Goal: Task Accomplishment & Management: Complete application form

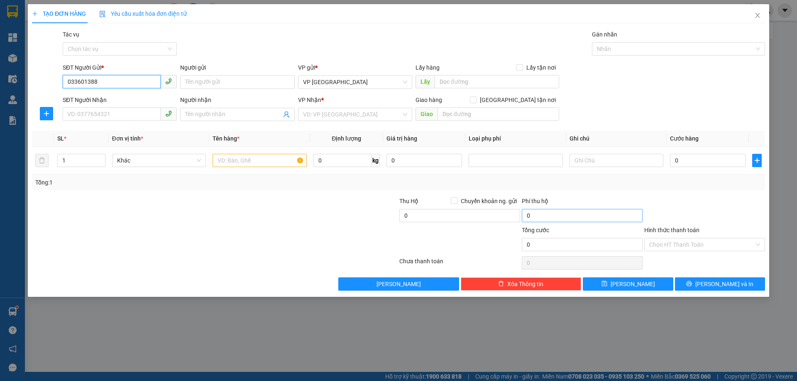
type input "0336013885"
click at [111, 98] on div "0336013885 - [PERSON_NAME]" at bounding box center [120, 98] width 104 height 9
type input "C Nhung"
type input "0945050658"
type input "C DUNG"
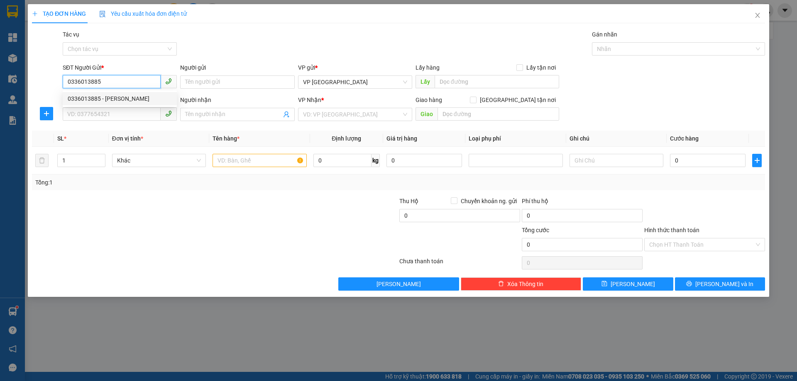
type input "X PHỔ"
type input "60.000"
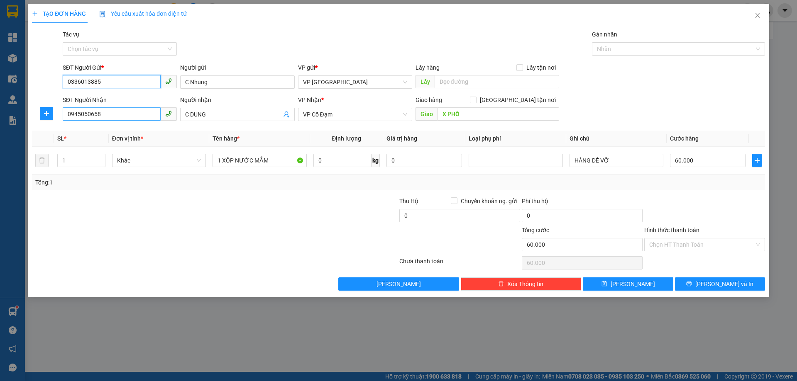
type input "0336013885"
click at [112, 114] on input "0945050658" at bounding box center [112, 113] width 98 height 13
click at [340, 116] on span "VP Cổ Đạm" at bounding box center [355, 114] width 104 height 12
type input "0344172919"
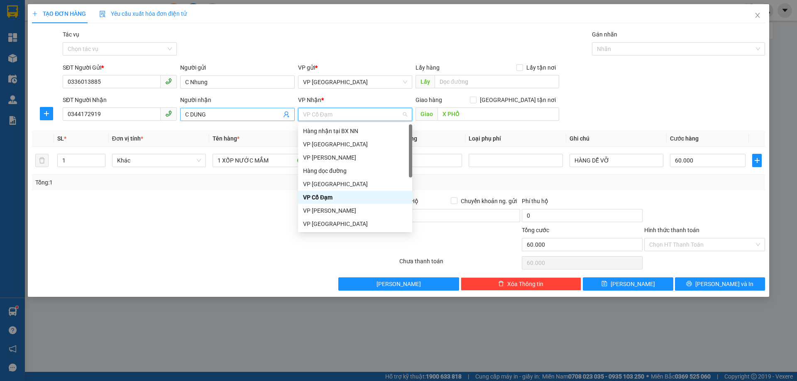
click at [207, 114] on input "C DUNG" at bounding box center [233, 114] width 96 height 9
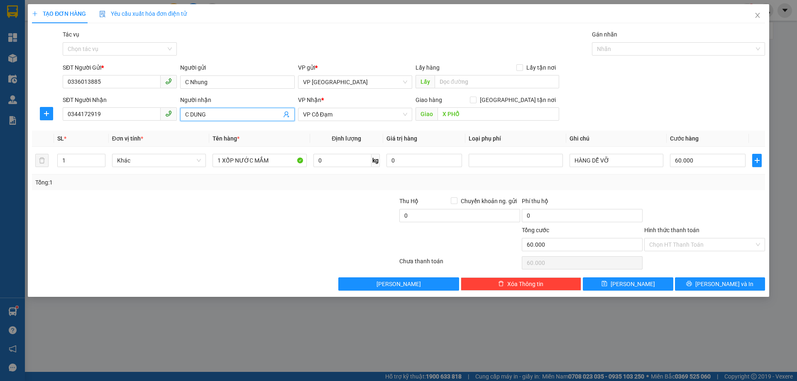
click at [209, 114] on input "C DUNG" at bounding box center [233, 114] width 96 height 9
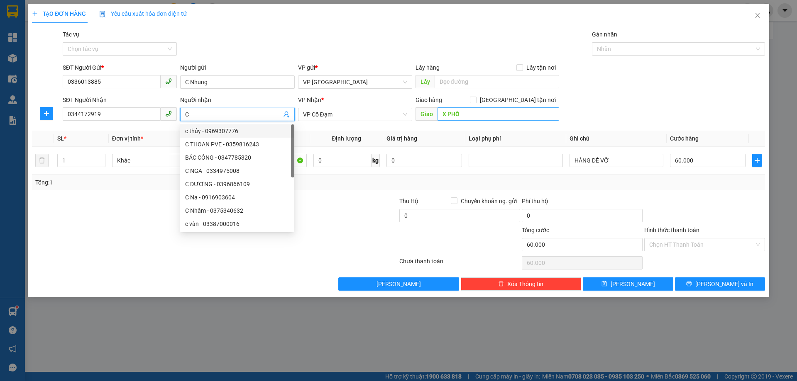
type input "C"
click at [459, 115] on input "X PHỔ" at bounding box center [498, 113] width 122 height 13
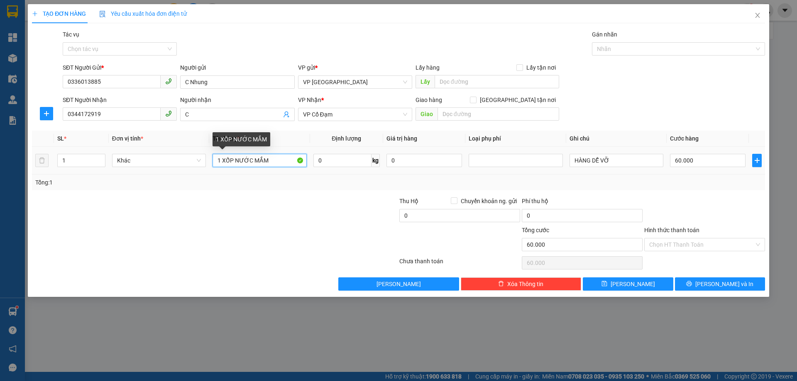
drag, startPoint x: 267, startPoint y: 159, endPoint x: 121, endPoint y: 142, distance: 147.0
click at [124, 150] on tr "1 Khác 1 XỐP NƯỚC MẮM 0 kg 0 HÀNG DỄ VỠ 60.000" at bounding box center [398, 161] width 733 height 28
type input "1 BỌC ĐỎ THUỐC TÂY"
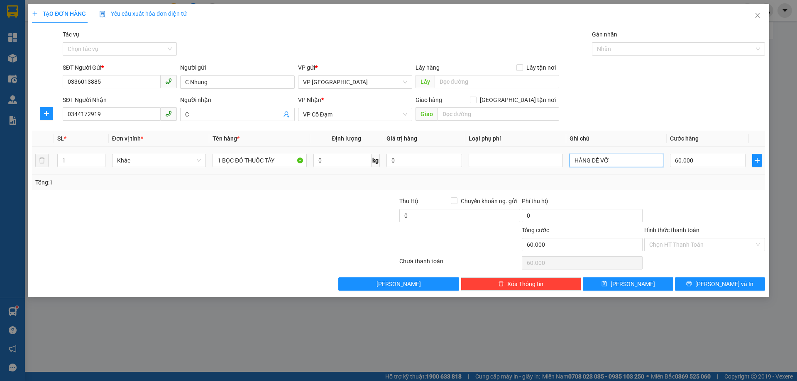
click at [607, 160] on input "HÀNG DỄ VỠ" at bounding box center [616, 160] width 94 height 13
click at [708, 162] on input "60.000" at bounding box center [708, 160] width 76 height 13
type input "0"
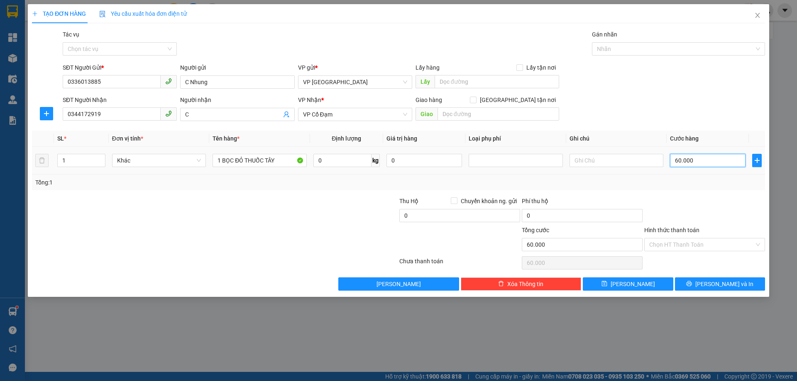
type input "0"
drag, startPoint x: 715, startPoint y: 285, endPoint x: 796, endPoint y: 291, distance: 81.9
click at [715, 284] on span "[PERSON_NAME] và In" at bounding box center [724, 284] width 58 height 9
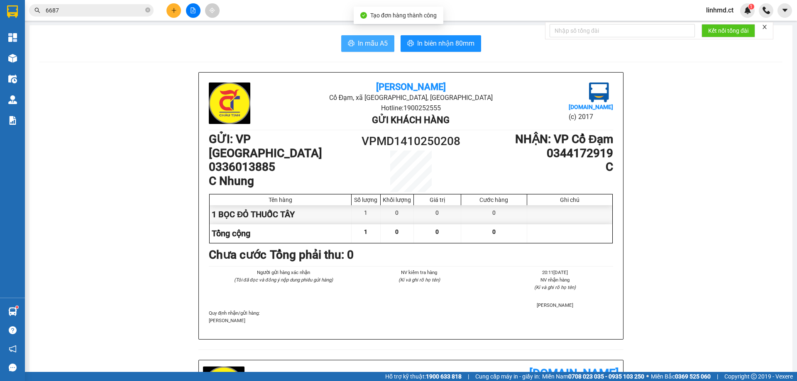
click at [365, 42] on span "In mẫu A5" at bounding box center [373, 43] width 30 height 10
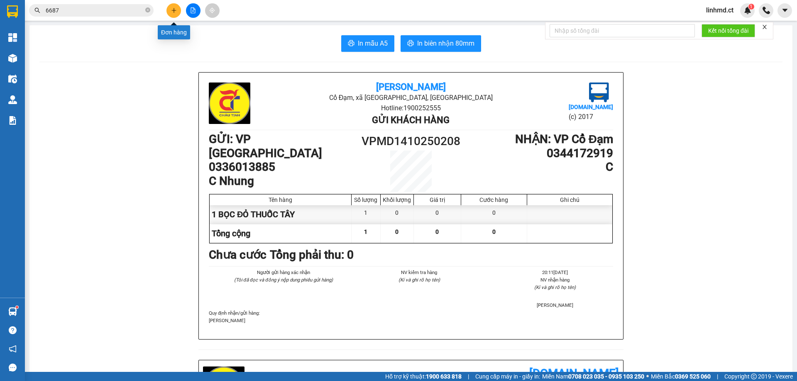
click at [174, 10] on icon "plus" at bounding box center [173, 10] width 5 height 0
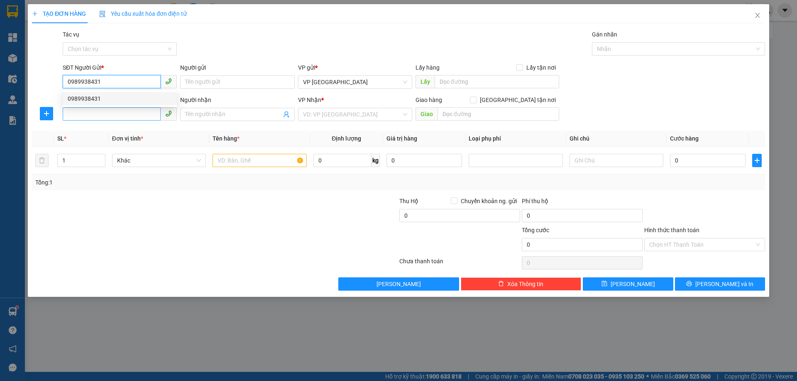
type input "0989938431"
click at [108, 117] on input "SĐT Người Nhận" at bounding box center [112, 113] width 98 height 13
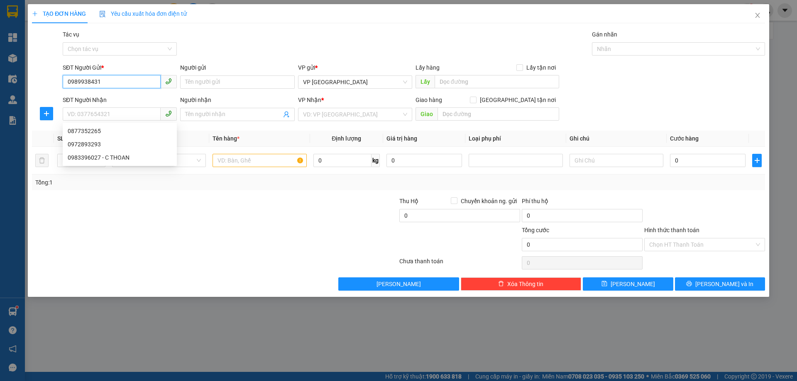
click at [105, 82] on input "0989938431" at bounding box center [112, 81] width 98 height 13
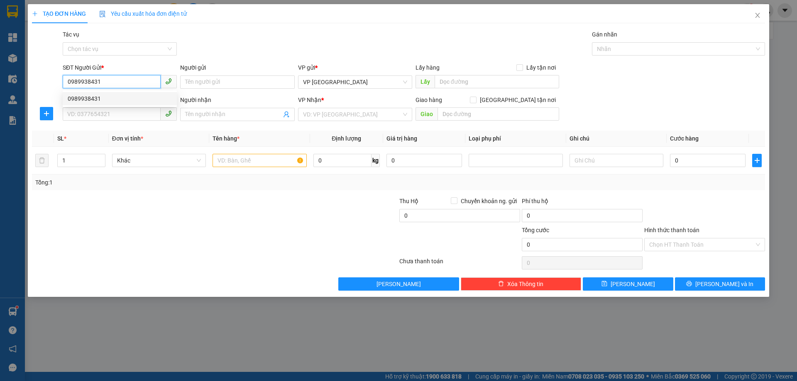
click at [110, 95] on div "0989938431" at bounding box center [120, 98] width 104 height 9
type input "0877352265"
type input "THỊNH LỘC"
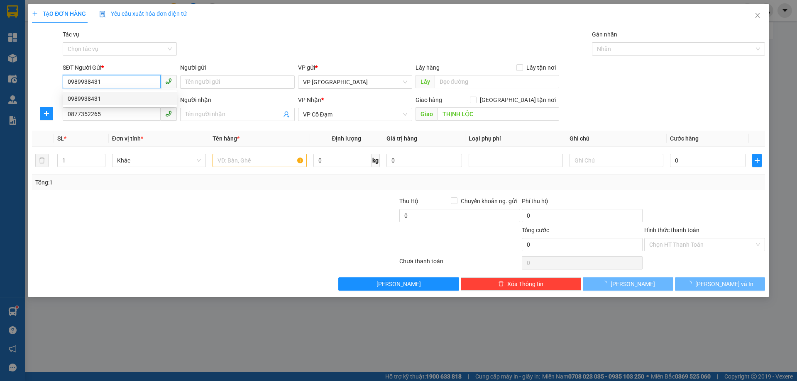
type input "70.000"
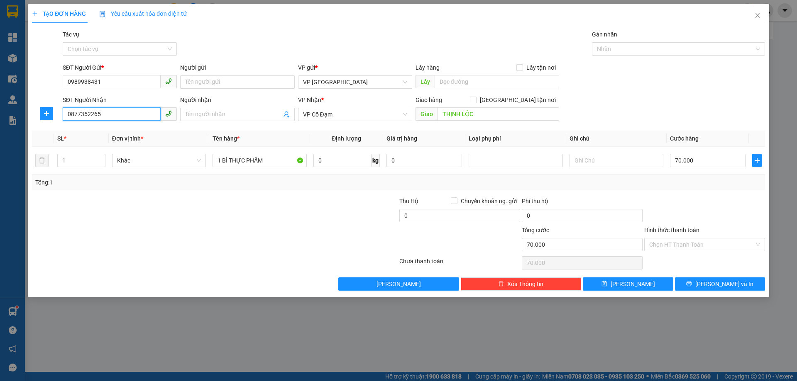
click at [107, 115] on input "0877352265" at bounding box center [112, 113] width 98 height 13
type input "0398796197"
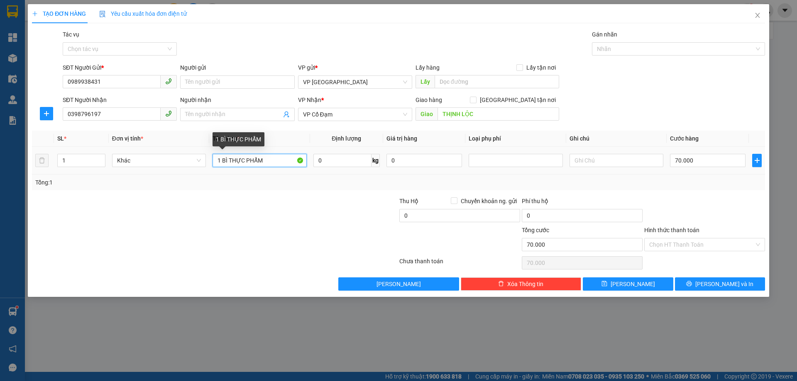
click at [232, 161] on input "1 BÌ THỰC PHẨM" at bounding box center [259, 160] width 94 height 13
type input "1 BỌC ĐEN+1 GIỎ NHỰA TP"
click at [685, 160] on input "70.000" at bounding box center [708, 160] width 76 height 13
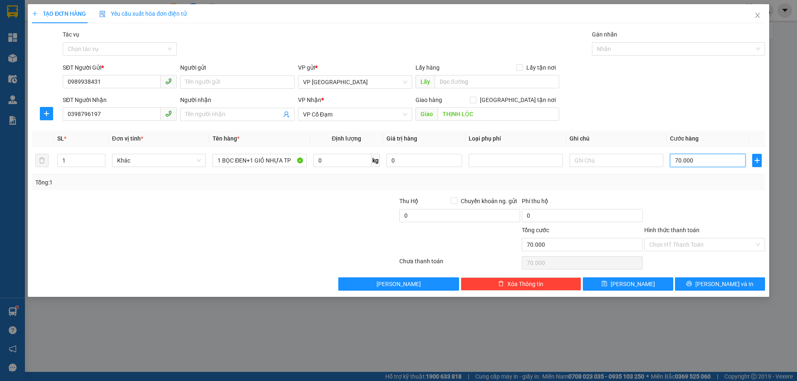
type input "8"
type input "80"
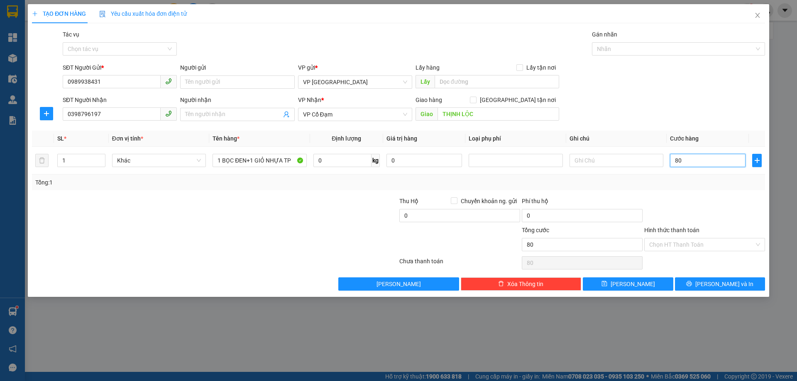
type input "80"
type input "80.000"
click at [683, 183] on div "Tổng: 1" at bounding box center [398, 182] width 726 height 9
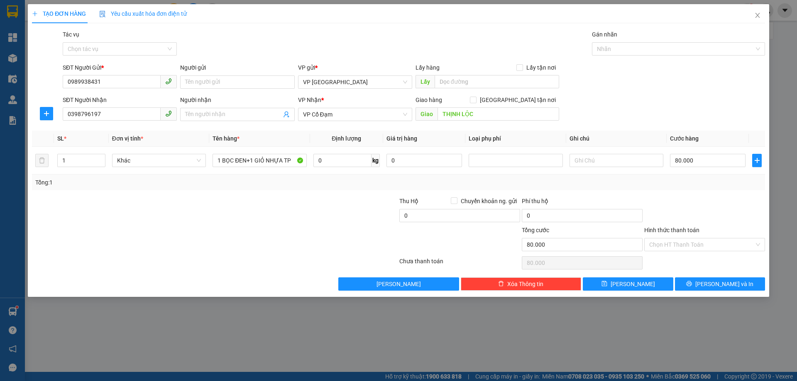
click at [688, 205] on div at bounding box center [704, 211] width 122 height 29
click at [691, 176] on div "Tổng: 1" at bounding box center [398, 183] width 733 height 16
click at [670, 170] on td "80.000" at bounding box center [707, 161] width 82 height 28
click at [673, 133] on th "Cước hàng" at bounding box center [707, 139] width 82 height 16
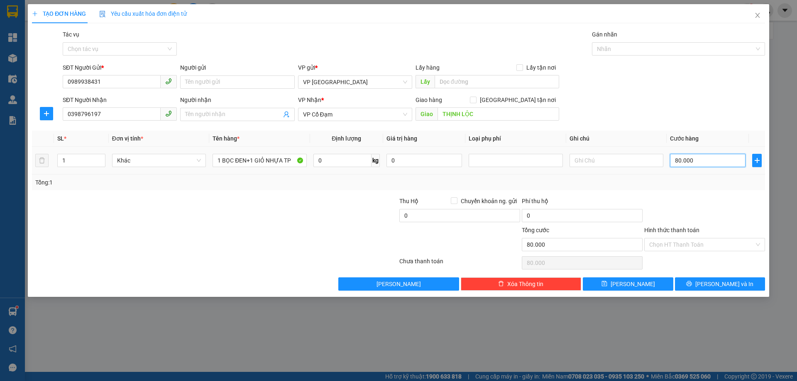
click at [695, 163] on input "80.000" at bounding box center [708, 160] width 76 height 13
type input "7"
type input "70"
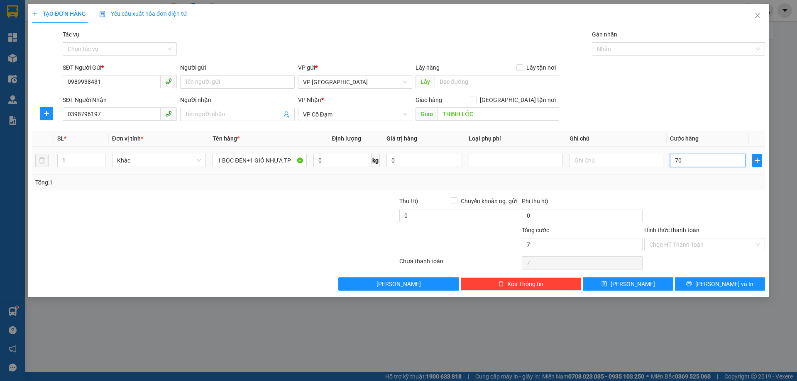
type input "70"
type input "70.000"
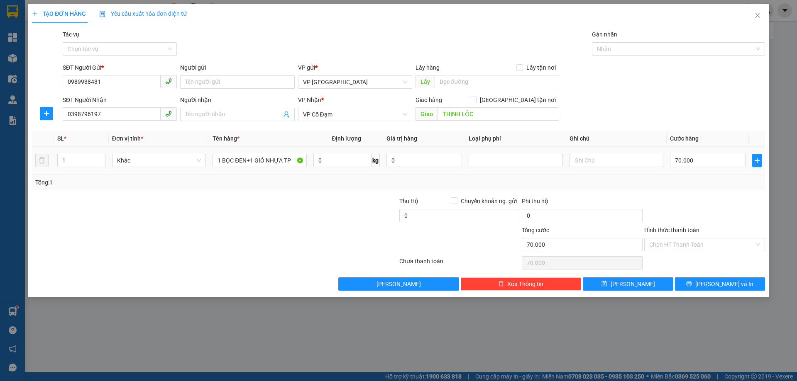
click at [696, 182] on div "Tổng: 1" at bounding box center [398, 182] width 726 height 9
click at [627, 80] on div "SĐT Người Gửi * 0989938431 Người gửi Tên người gửi VP gửi * VP Mỹ Đình Lấy hàng…" at bounding box center [413, 77] width 705 height 29
click at [716, 213] on div at bounding box center [704, 211] width 122 height 29
click at [681, 163] on input "70.000" at bounding box center [708, 160] width 76 height 13
click at [685, 209] on div at bounding box center [704, 211] width 122 height 29
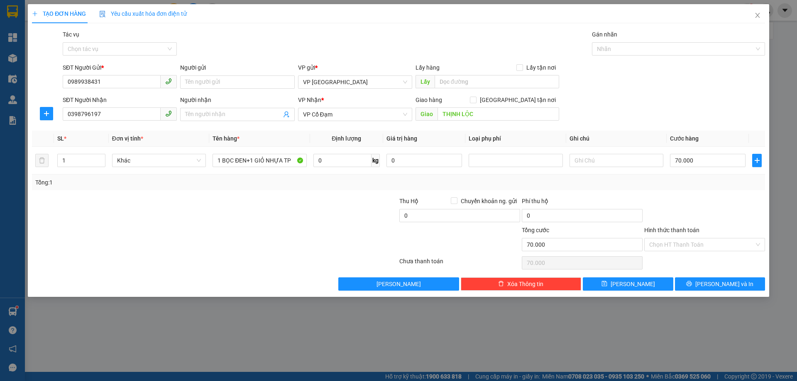
click at [685, 205] on div at bounding box center [704, 211] width 122 height 29
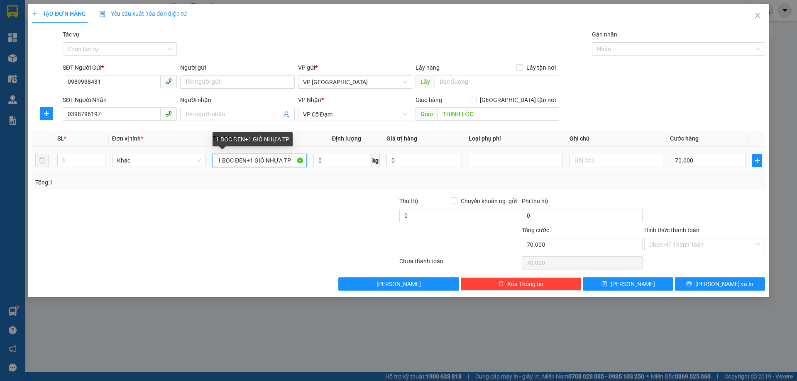
drag, startPoint x: 289, startPoint y: 159, endPoint x: 216, endPoint y: 159, distance: 73.0
click at [216, 159] on input "1 BỌC ĐEN+1 GIỎ NHỰA TP" at bounding box center [259, 160] width 94 height 13
click at [290, 162] on input "1 BỌC ĐEN+1 GIỎ NHỰA TP" at bounding box center [259, 160] width 94 height 13
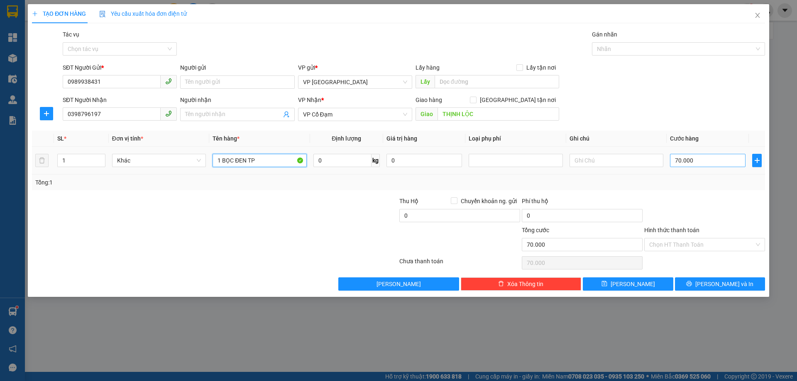
type input "1 BỌC ĐEN TP"
click at [680, 159] on input "70.000" at bounding box center [708, 160] width 76 height 13
click at [700, 96] on div "SĐT Người Nhận 0398796197 Người nhận Tên người nhận VP Nhận * VP Cổ Đạm Giao hà…" at bounding box center [413, 109] width 705 height 29
click at [237, 213] on div at bounding box center [153, 211] width 245 height 29
click at [684, 246] on input "Hình thức thanh toán" at bounding box center [701, 245] width 105 height 12
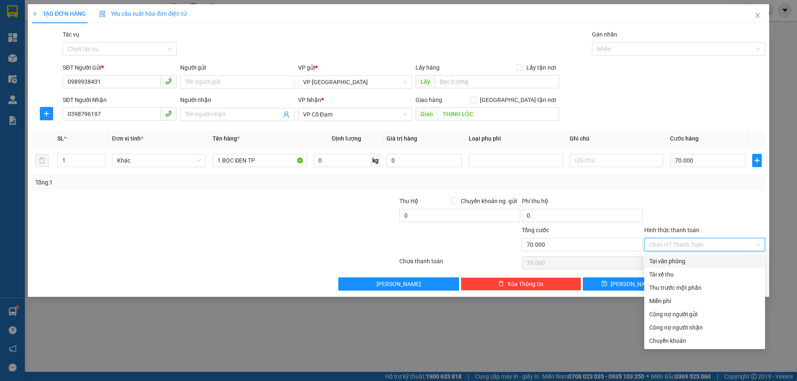
click at [701, 209] on div at bounding box center [704, 211] width 122 height 29
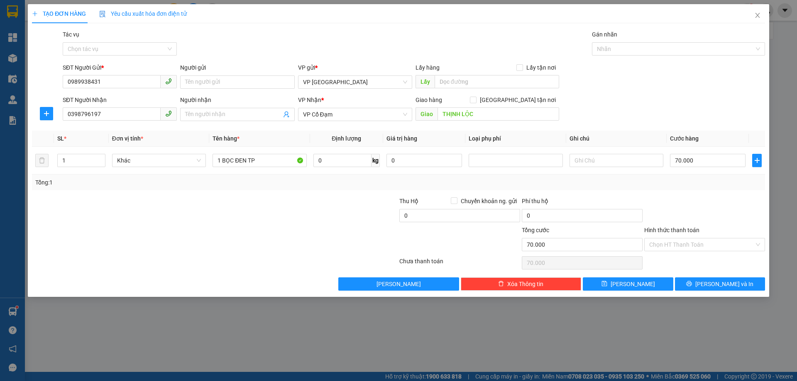
click at [725, 226] on div "Hình thức thanh toán" at bounding box center [704, 232] width 121 height 12
click at [690, 239] on input "Hình thức thanh toán" at bounding box center [701, 245] width 105 height 12
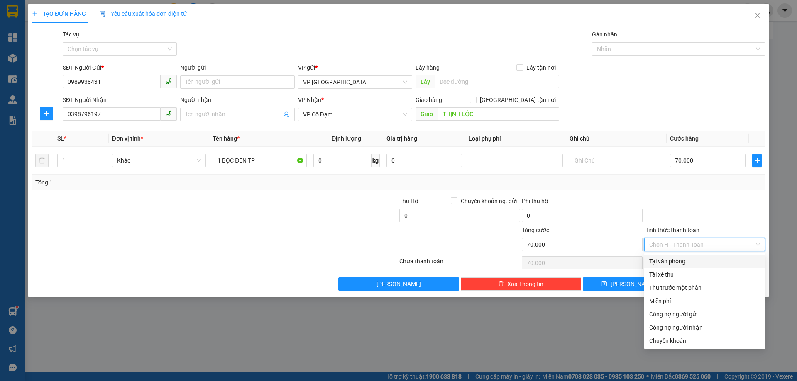
click at [683, 263] on div "Tại văn phòng" at bounding box center [704, 261] width 111 height 9
type input "0"
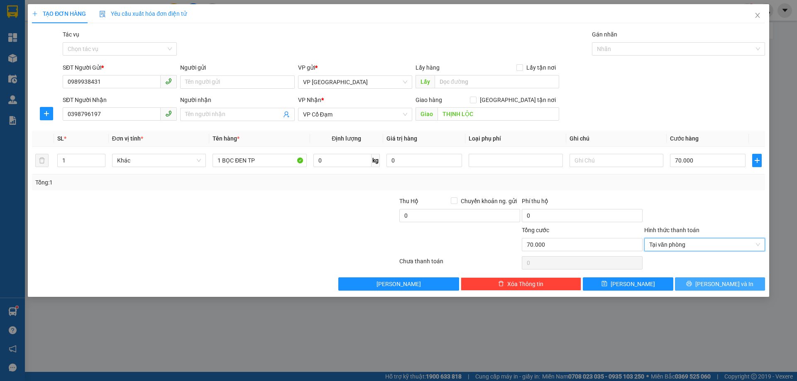
click at [692, 285] on icon "printer" at bounding box center [689, 284] width 6 height 6
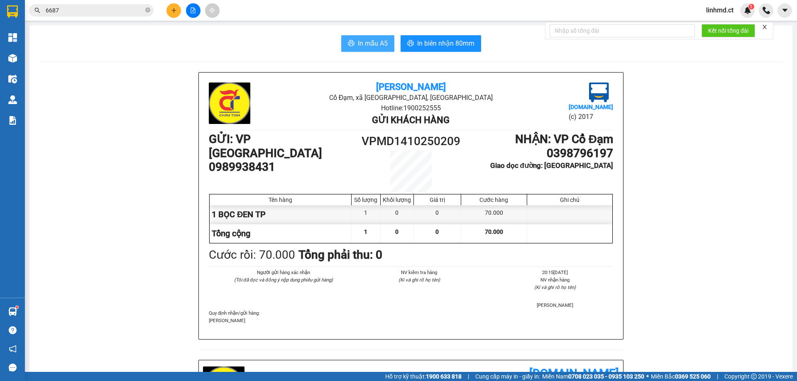
click at [353, 41] on button "In mẫu A5" at bounding box center [367, 43] width 53 height 17
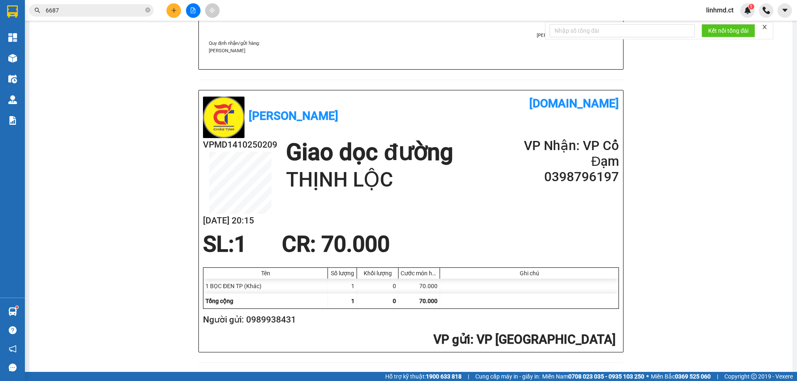
scroll to position [290, 0]
